Goal: Use online tool/utility

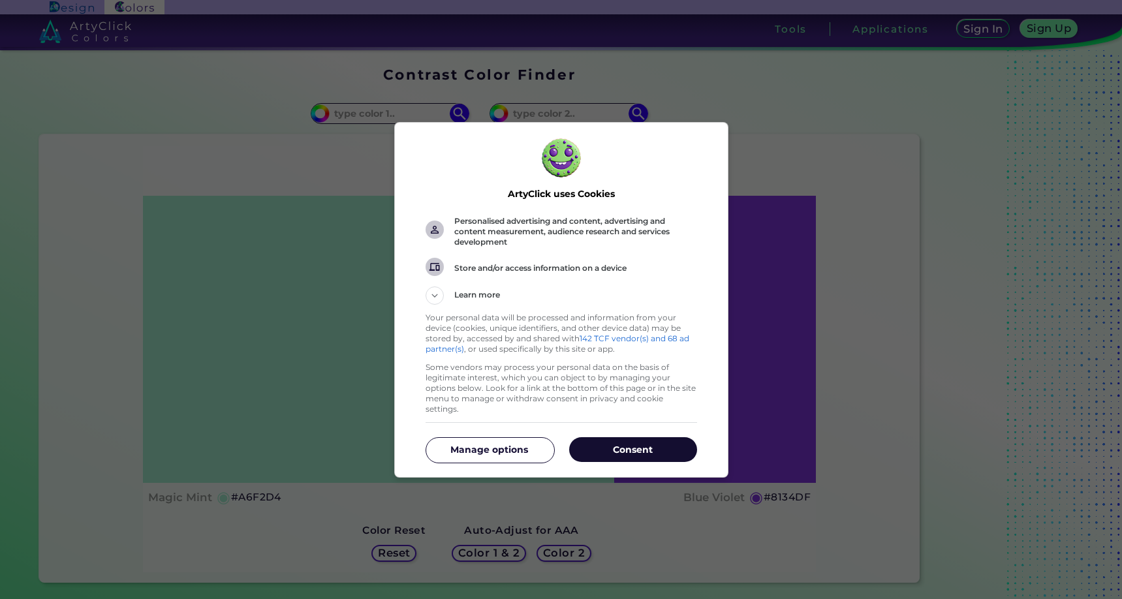
click at [637, 451] on button "Consent" at bounding box center [633, 449] width 128 height 25
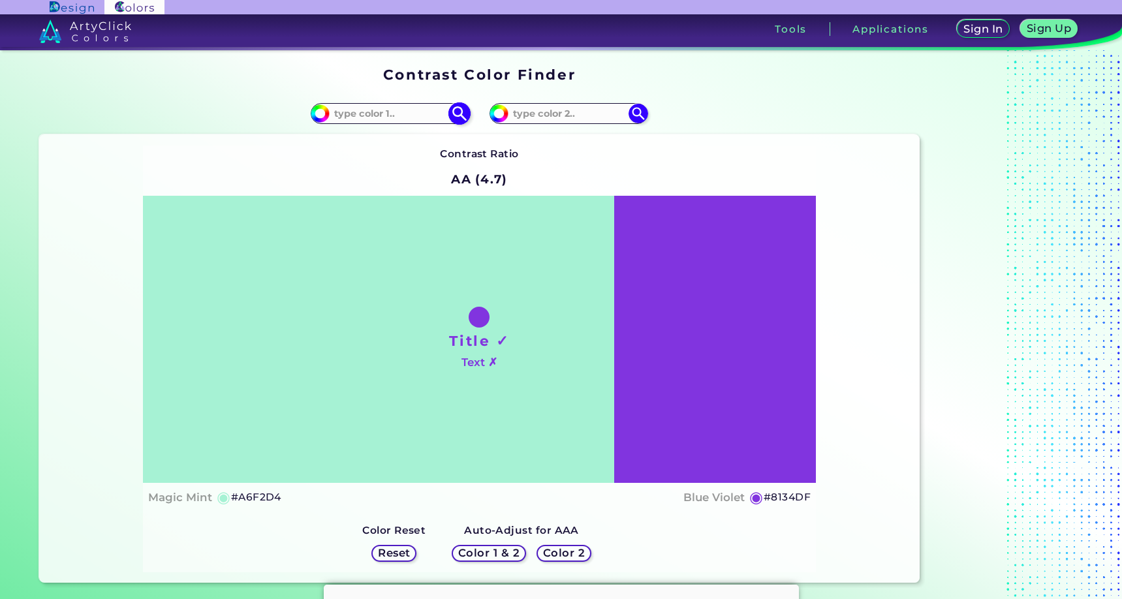
click at [388, 113] on input at bounding box center [390, 113] width 121 height 18
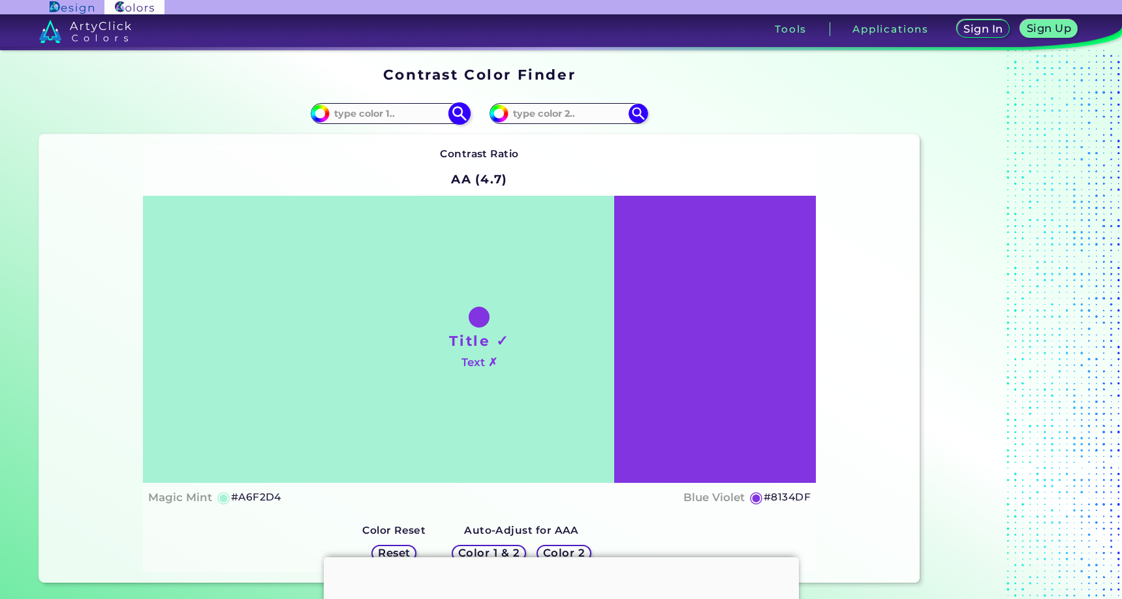
click at [388, 113] on input at bounding box center [390, 113] width 121 height 18
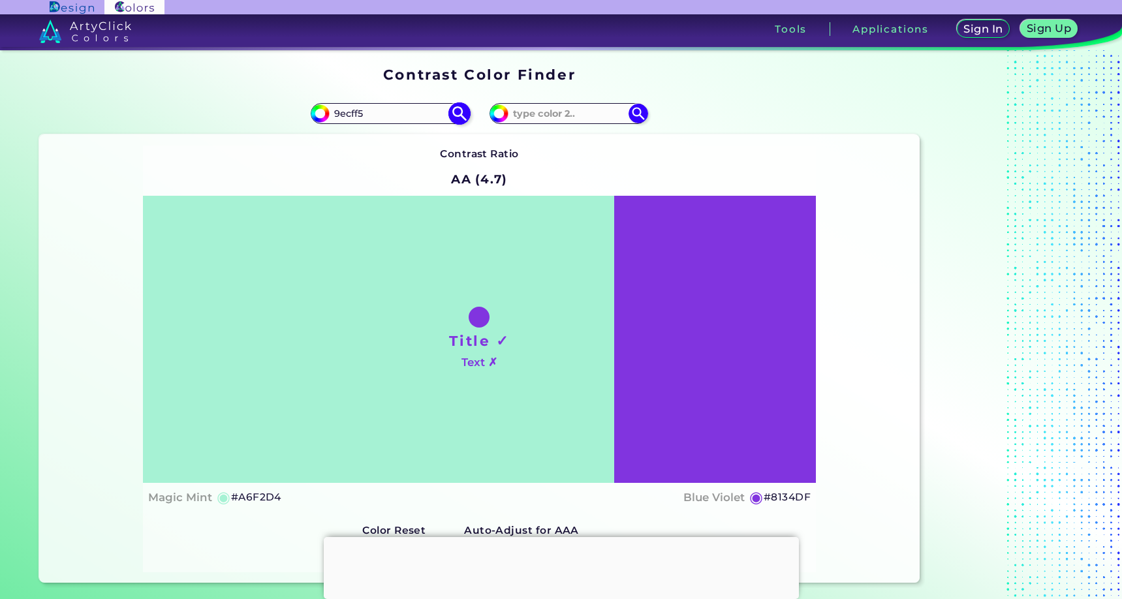
type input "9ecff5"
type input "#9ecff5"
type input "#9ECFF5"
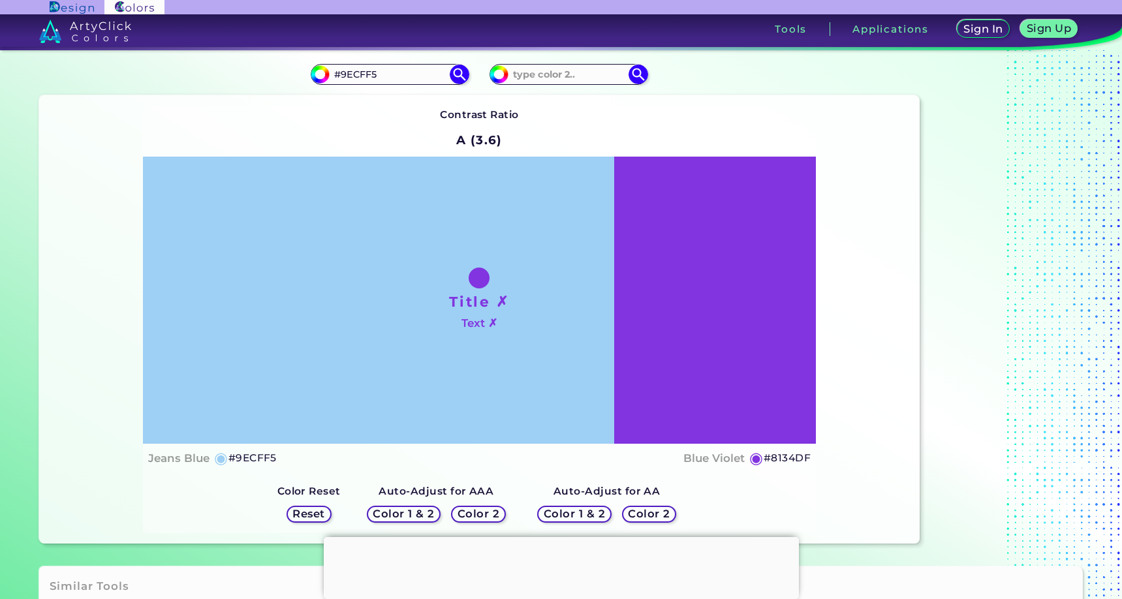
scroll to position [38, 0]
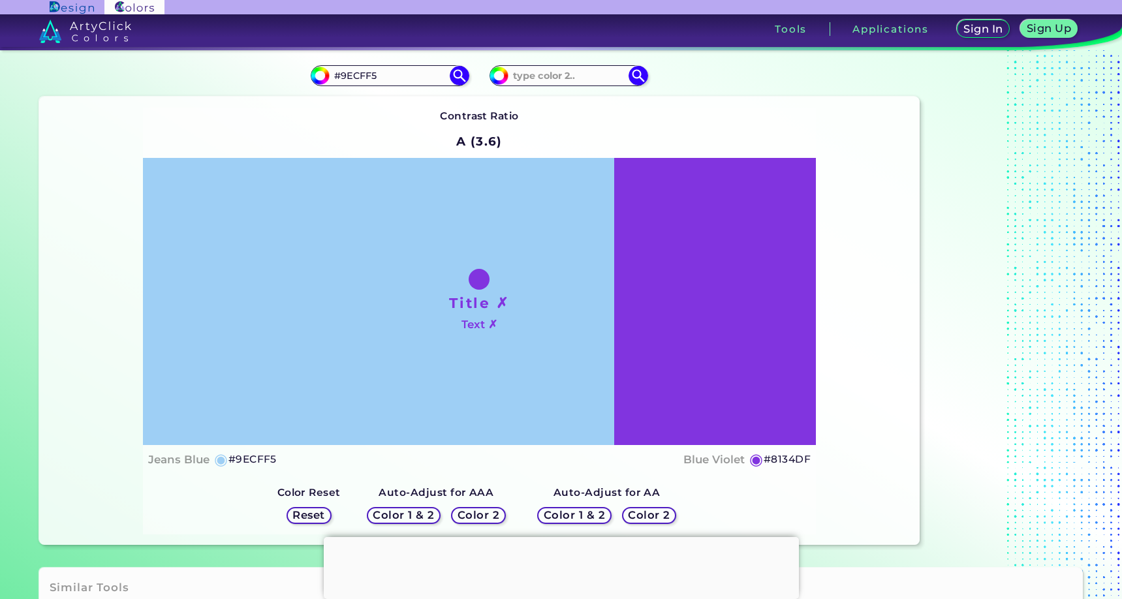
click at [403, 514] on h5 "Color 1 & 2" at bounding box center [403, 515] width 55 height 10
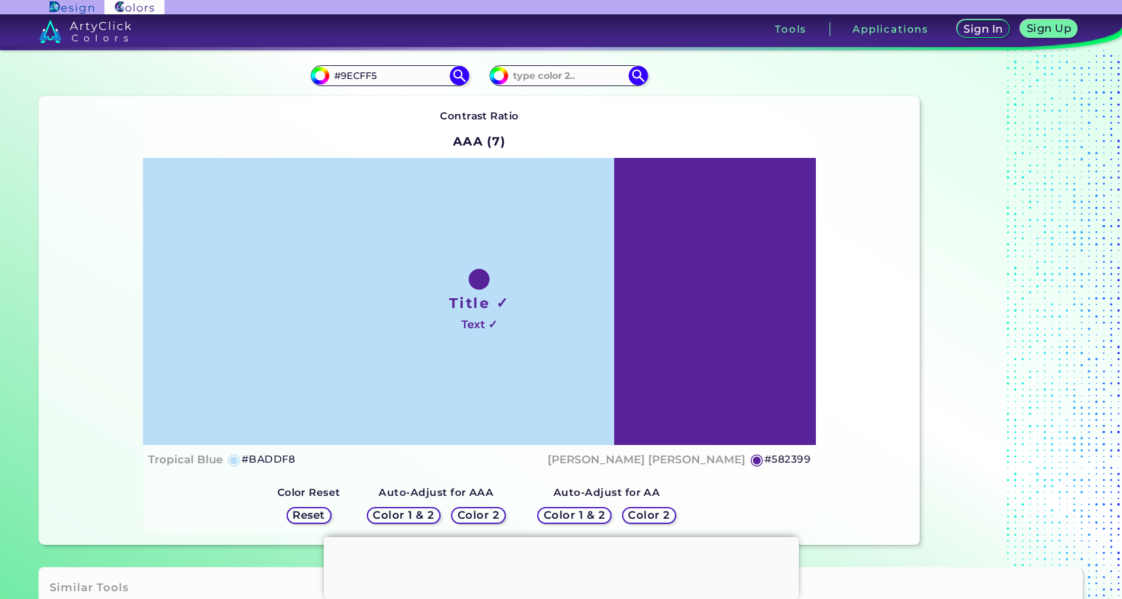
click at [474, 510] on h5 "Color 2" at bounding box center [478, 515] width 38 height 10
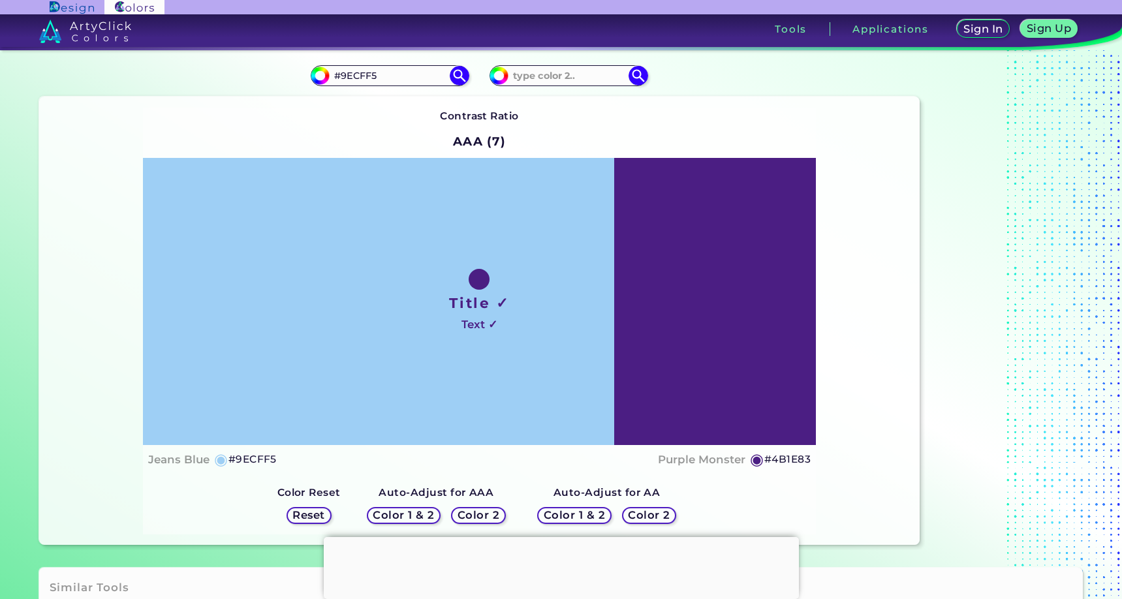
click at [570, 511] on h5 "Color 1 & 2" at bounding box center [573, 515] width 55 height 10
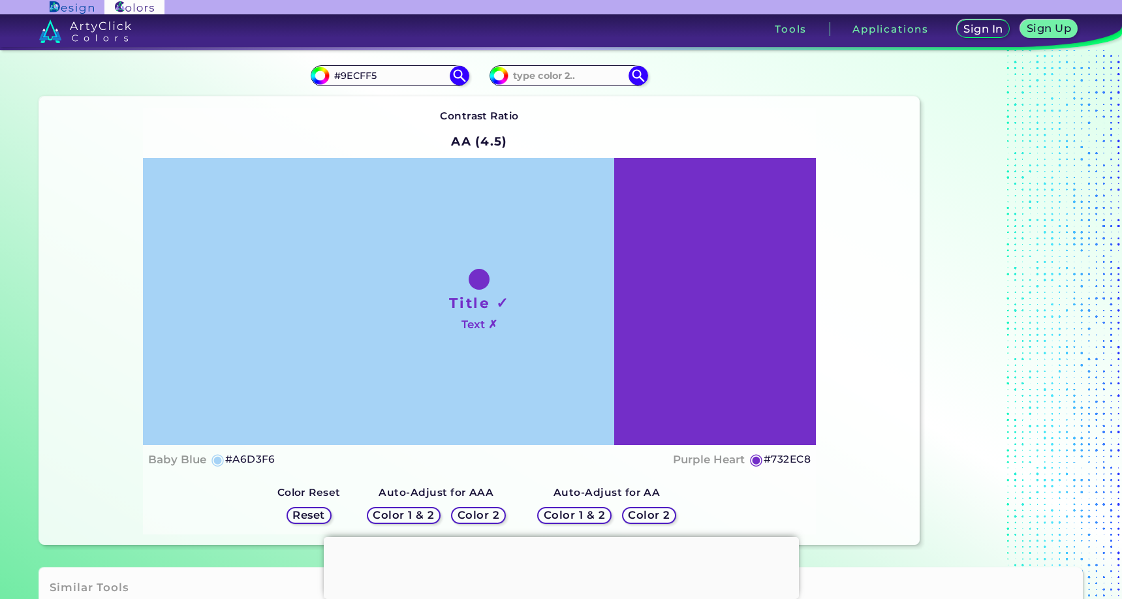
click at [657, 514] on h5 "Color 2" at bounding box center [649, 515] width 38 height 10
click at [319, 514] on h5 "Reset" at bounding box center [308, 515] width 29 height 10
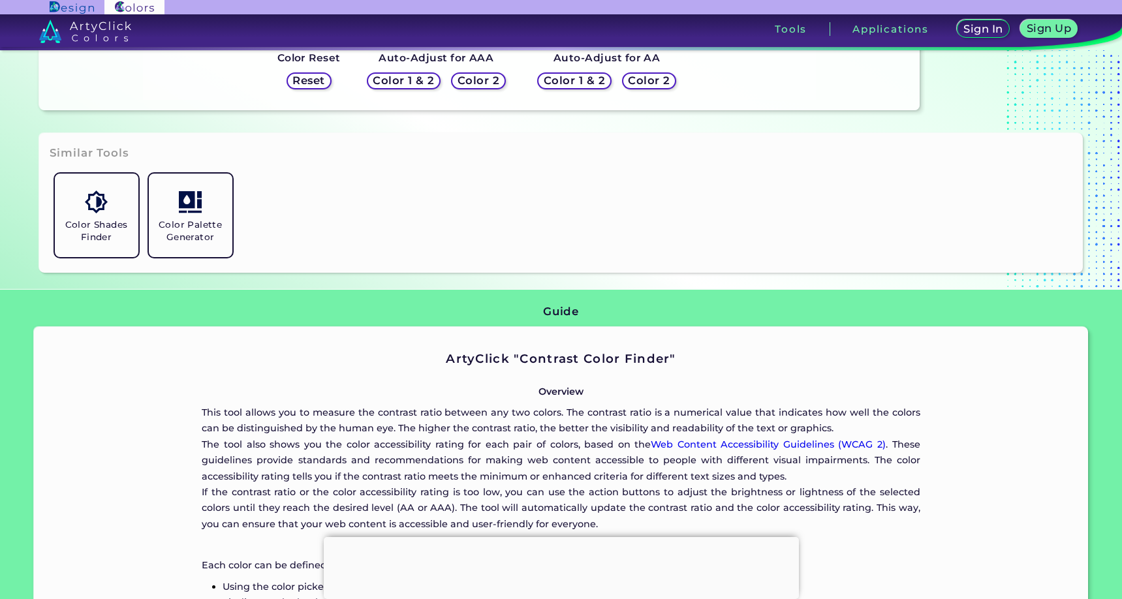
scroll to position [451, 0]
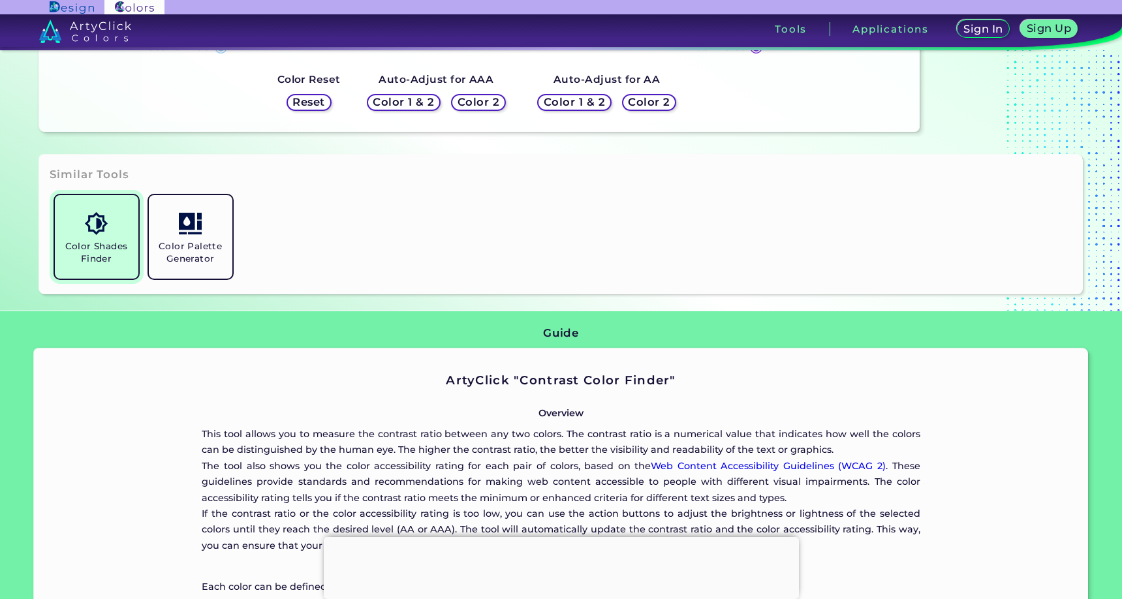
click at [96, 220] on img at bounding box center [96, 223] width 23 height 23
